Goal: Task Accomplishment & Management: Manage account settings

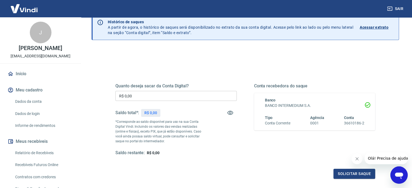
scroll to position [54, 0]
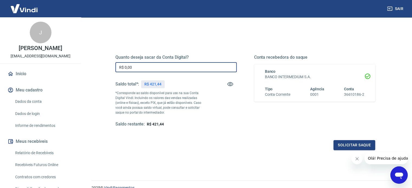
click at [163, 63] on input "R$ 0,00" at bounding box center [175, 67] width 121 height 10
drag, startPoint x: 169, startPoint y: 71, endPoint x: 99, endPoint y: 68, distance: 69.7
click at [99, 68] on div "Quanto deseja sacar da Conta Digital? R$ 0,00 ​ Saldo total*: R$ 421,44 *Corres…" at bounding box center [246, 117] width 308 height 194
type input "R$ 421,44"
click at [345, 146] on button "Solicitar saque" at bounding box center [355, 145] width 42 height 10
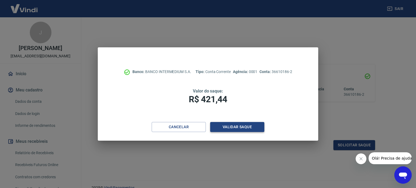
click at [243, 130] on button "Validar saque" at bounding box center [237, 127] width 54 height 10
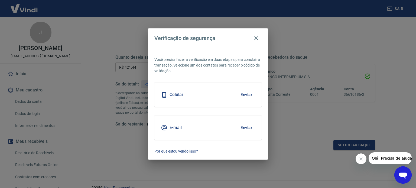
click at [246, 128] on button "Enviar" at bounding box center [247, 127] width 18 height 11
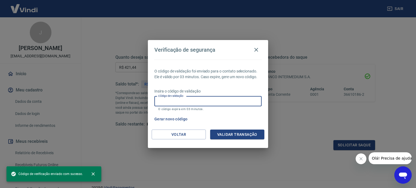
click at [207, 100] on input "Código de validação" at bounding box center [207, 101] width 107 height 10
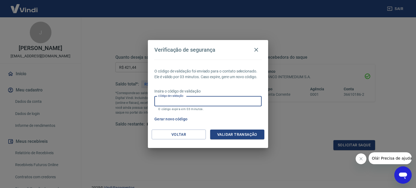
click at [189, 98] on input "Código de validação" at bounding box center [207, 101] width 107 height 10
paste input "462812"
type input "462812"
click at [242, 137] on button "Validar transação" at bounding box center [237, 135] width 54 height 10
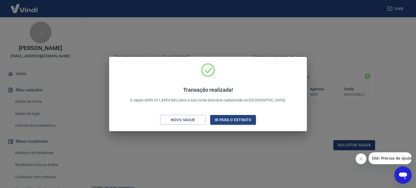
click at [192, 122] on div "Novo saque" at bounding box center [183, 120] width 37 height 7
